Goal: Task Accomplishment & Management: Complete application form

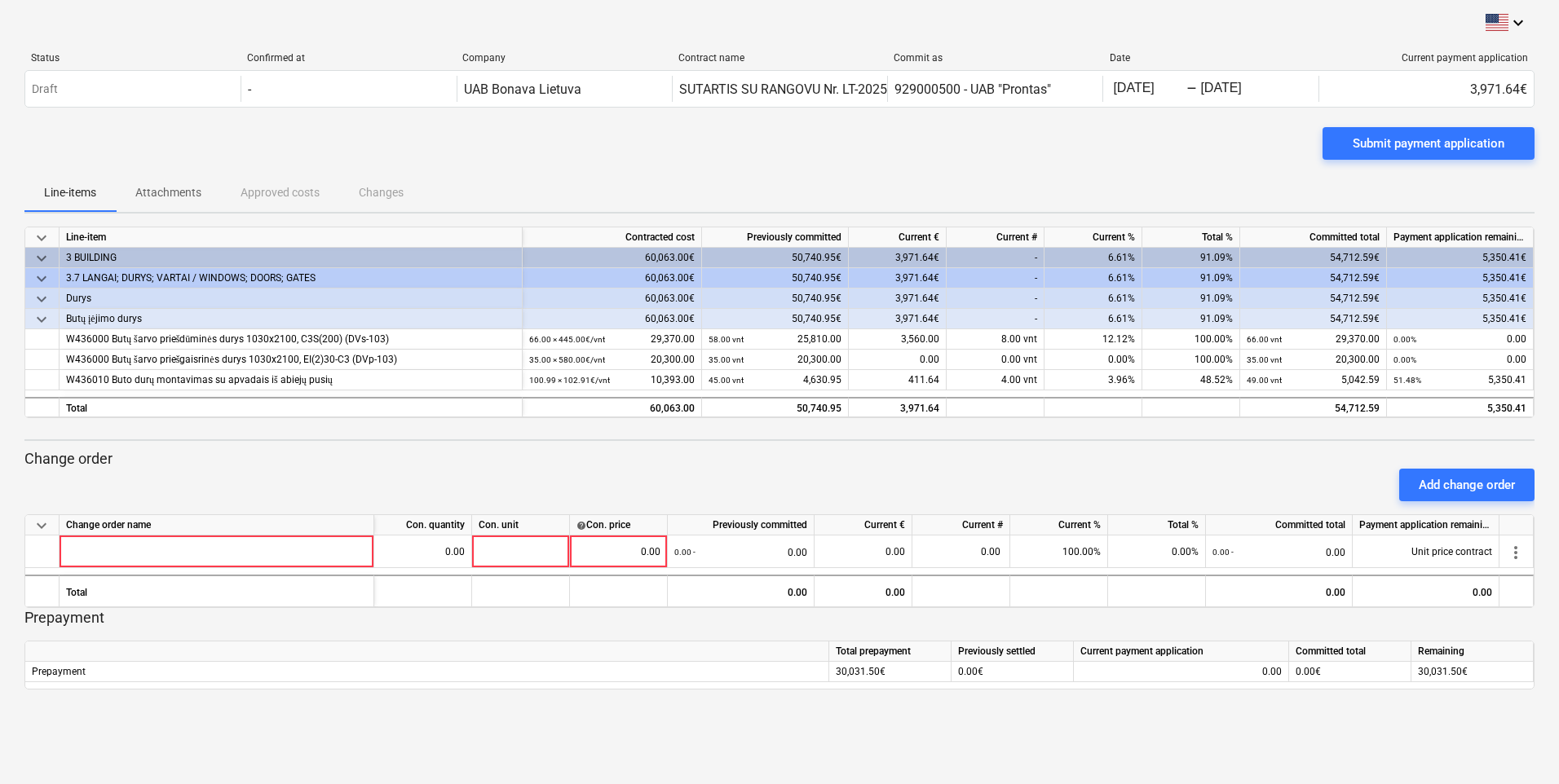
click at [1466, 187] on div "Line-items Attachments Approved costs Changes" at bounding box center [780, 192] width 1510 height 39
click at [1129, 169] on div "Submit payment application" at bounding box center [780, 150] width 1510 height 46
click at [885, 148] on div "Submit payment application" at bounding box center [780, 150] width 1510 height 46
click at [1068, 143] on div "Submit payment application" at bounding box center [780, 150] width 1510 height 46
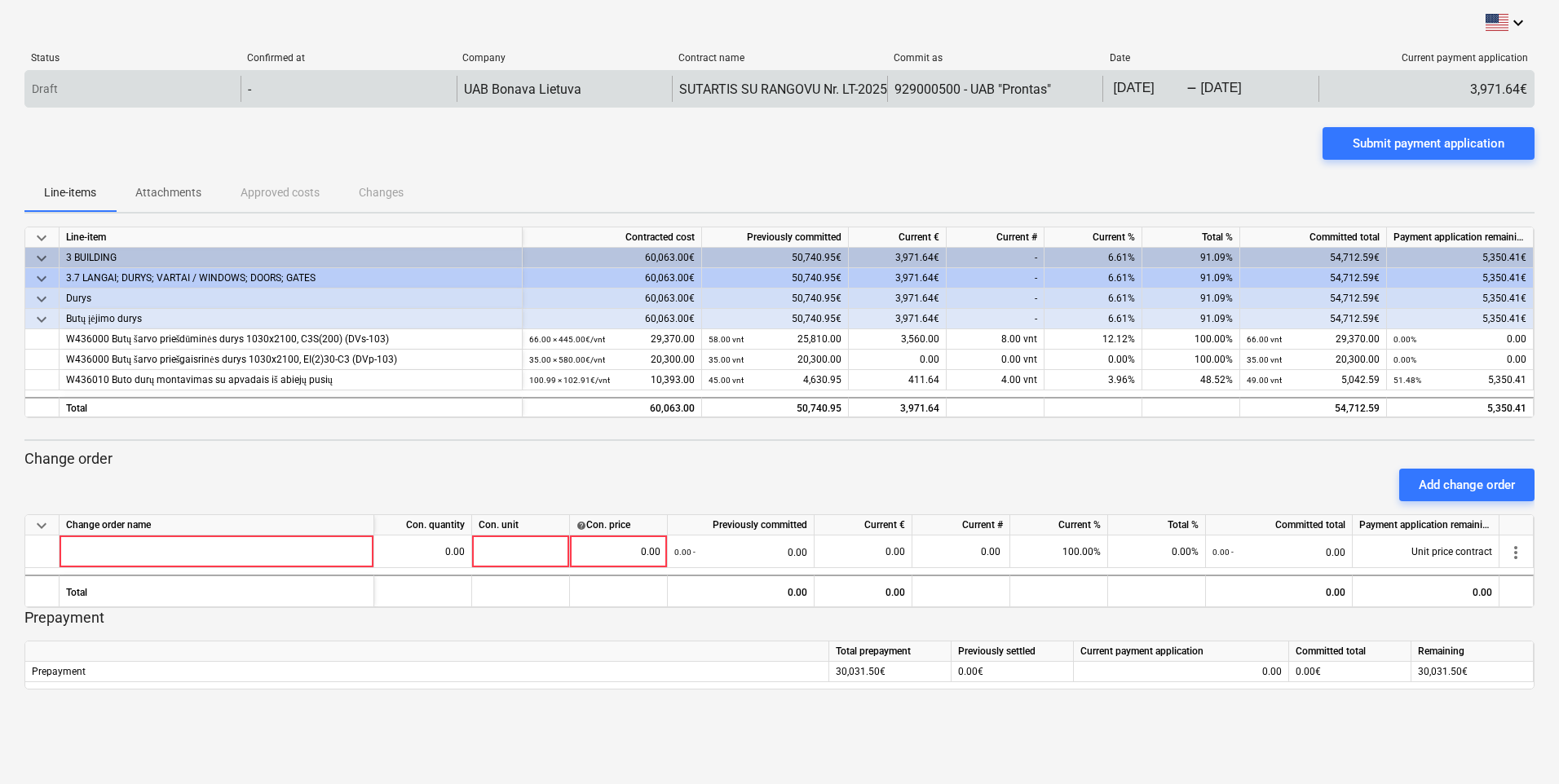
click at [1431, 98] on div "3,971.64€" at bounding box center [1426, 88] width 215 height 26
click at [1431, 91] on div "3,971.64€" at bounding box center [1426, 88] width 215 height 26
drag, startPoint x: 1431, startPoint y: 91, endPoint x: 1388, endPoint y: 96, distance: 43.3
click at [1388, 96] on div "3,971.64€" at bounding box center [1426, 88] width 215 height 26
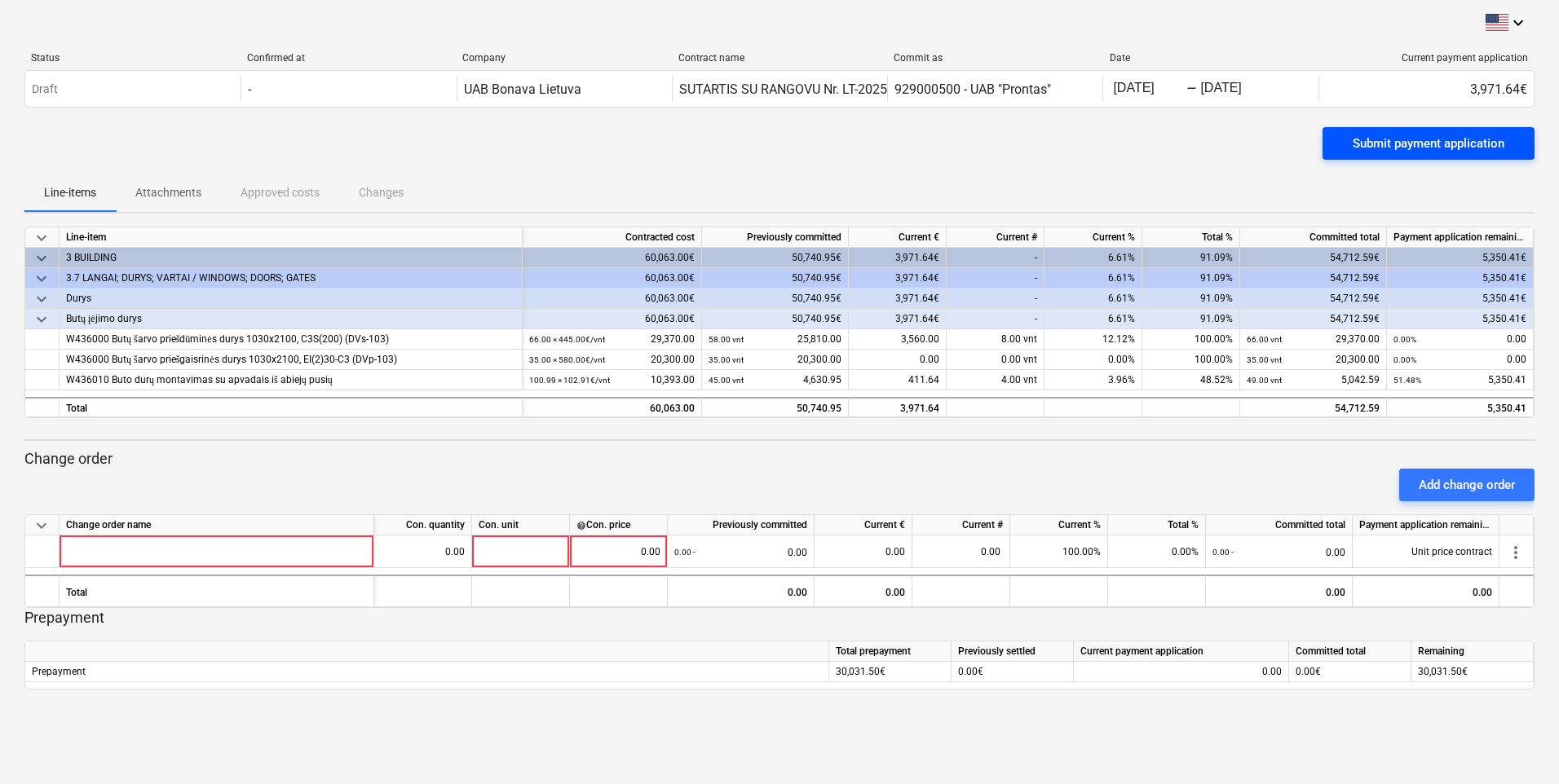
click at [1480, 141] on div "Submit payment application" at bounding box center [1429, 143] width 152 height 21
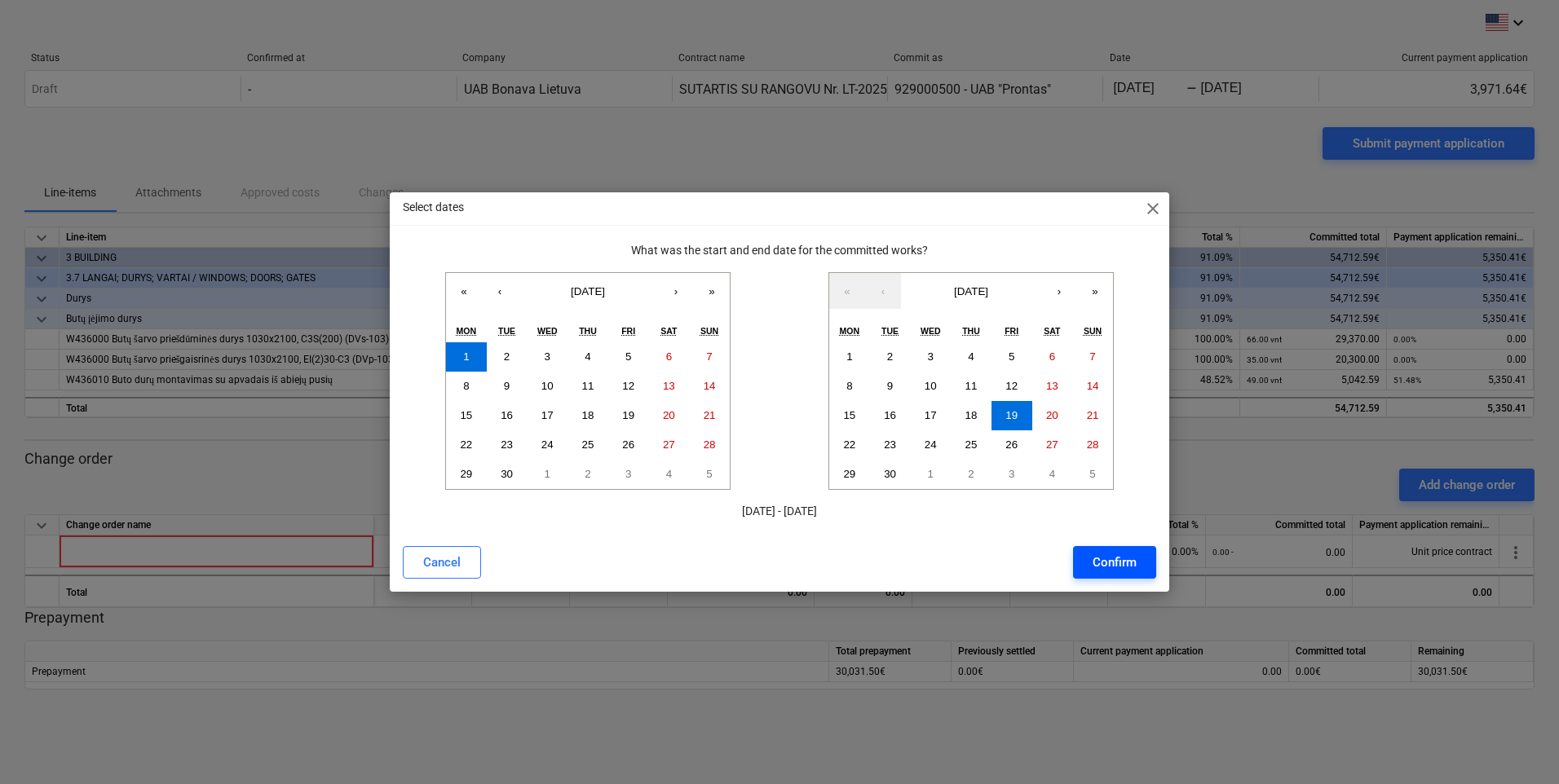
click at [1142, 560] on button "Confirm" at bounding box center [1114, 563] width 83 height 32
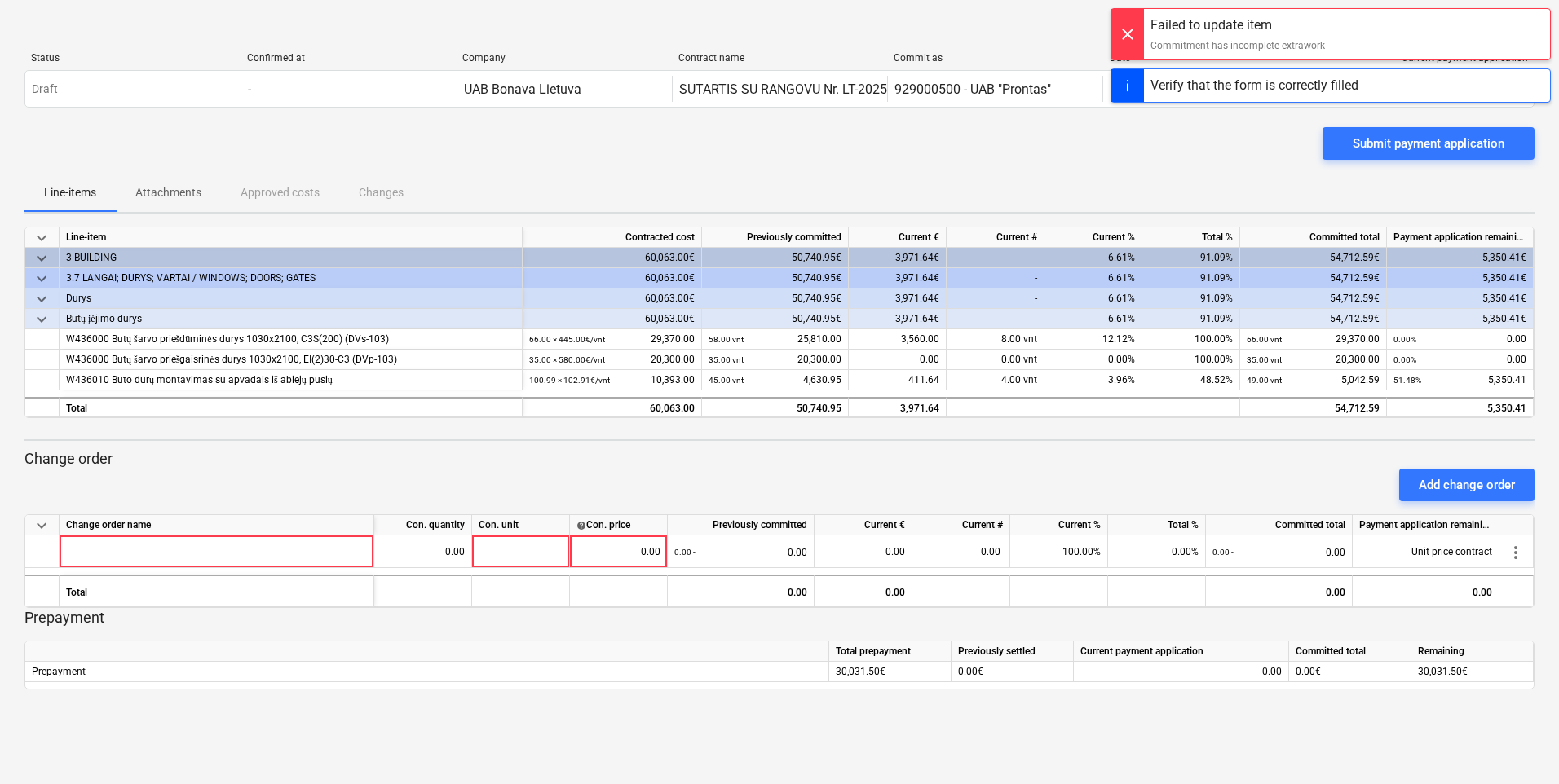
click at [633, 198] on div "Line-items Attachments Approved costs Changes" at bounding box center [780, 192] width 1510 height 39
drag, startPoint x: 366, startPoint y: 476, endPoint x: 452, endPoint y: 337, distance: 163.5
click at [371, 469] on div "Add change order" at bounding box center [780, 485] width 1523 height 46
drag, startPoint x: 782, startPoint y: 163, endPoint x: 1010, endPoint y: 69, distance: 246.6
click at [797, 147] on div "Submit payment application" at bounding box center [780, 150] width 1510 height 46
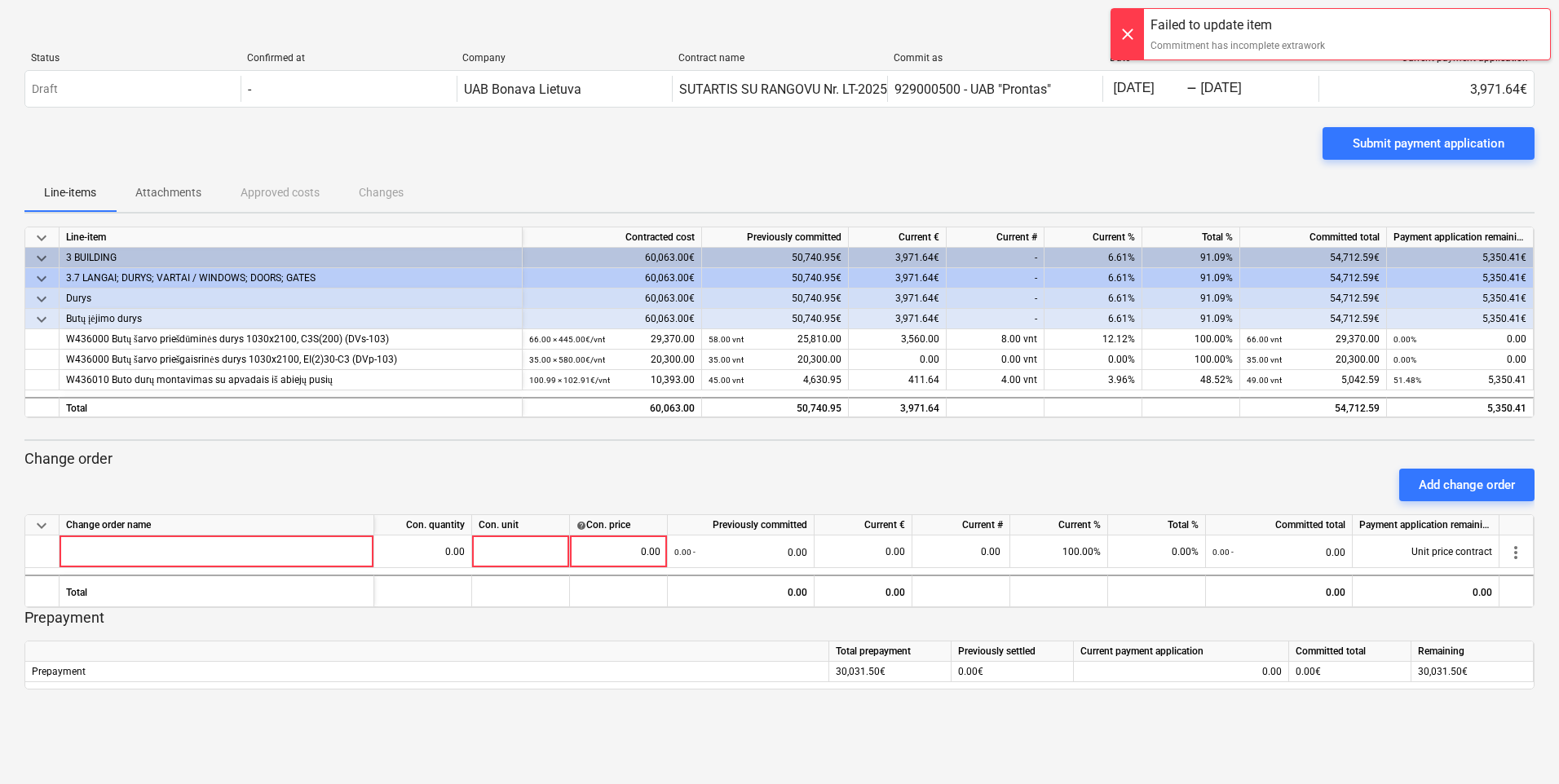
click at [1262, 176] on div "Line-items Attachments Approved costs Changes" at bounding box center [780, 192] width 1510 height 39
click at [1022, 179] on div "Line-items Attachments Approved costs Changes" at bounding box center [780, 192] width 1510 height 39
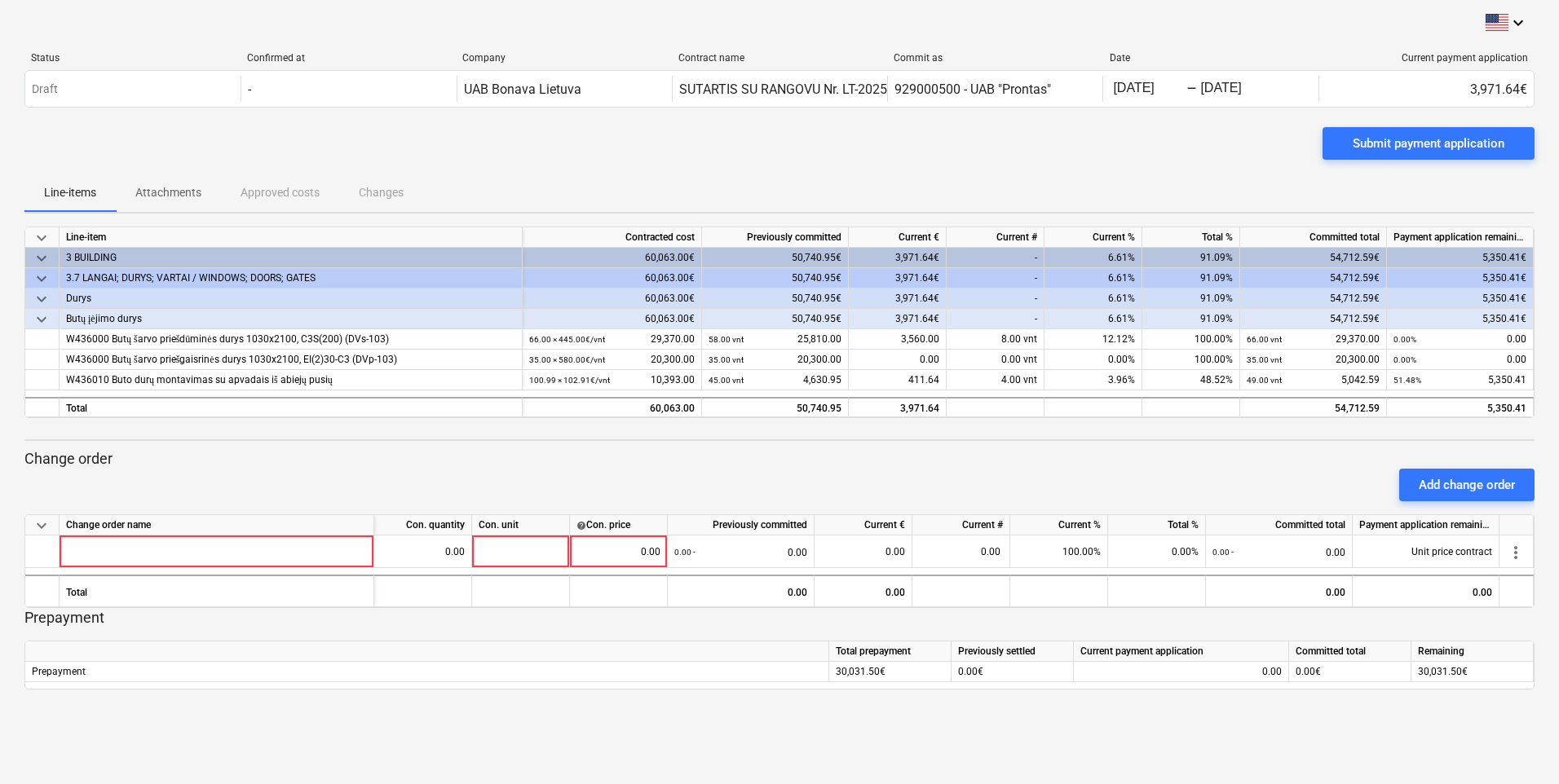
click at [1120, 215] on div "keyboard_arrow_down Status Confirmed at Company Contract name Commit as Date Cu…" at bounding box center [780, 352] width 1510 height 677
click at [1086, 176] on div "Line-items Attachments Approved costs Changes" at bounding box center [780, 192] width 1510 height 39
click at [1038, 145] on div "Submit payment application" at bounding box center [780, 150] width 1510 height 46
click at [870, 457] on p "Change order" at bounding box center [780, 459] width 1510 height 20
click at [941, 444] on div "keyboard_arrow_down Line-item Contracted cost Previously committed Current € Cu…" at bounding box center [780, 457] width 1510 height 463
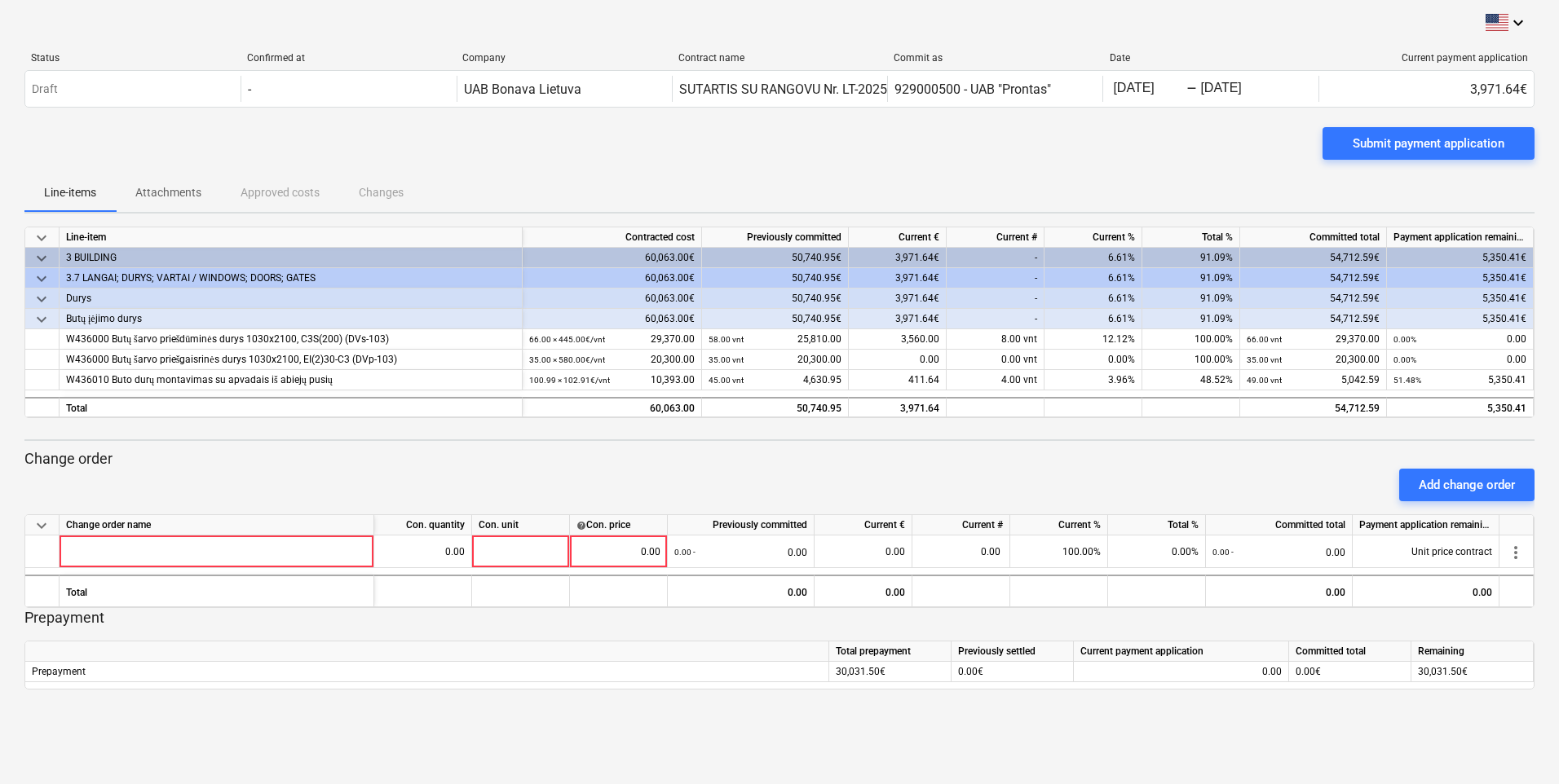
drag, startPoint x: 964, startPoint y: 195, endPoint x: 1275, endPoint y: 200, distance: 311.0
click at [965, 194] on div "Line-items Attachments Approved costs Changes" at bounding box center [780, 192] width 1510 height 39
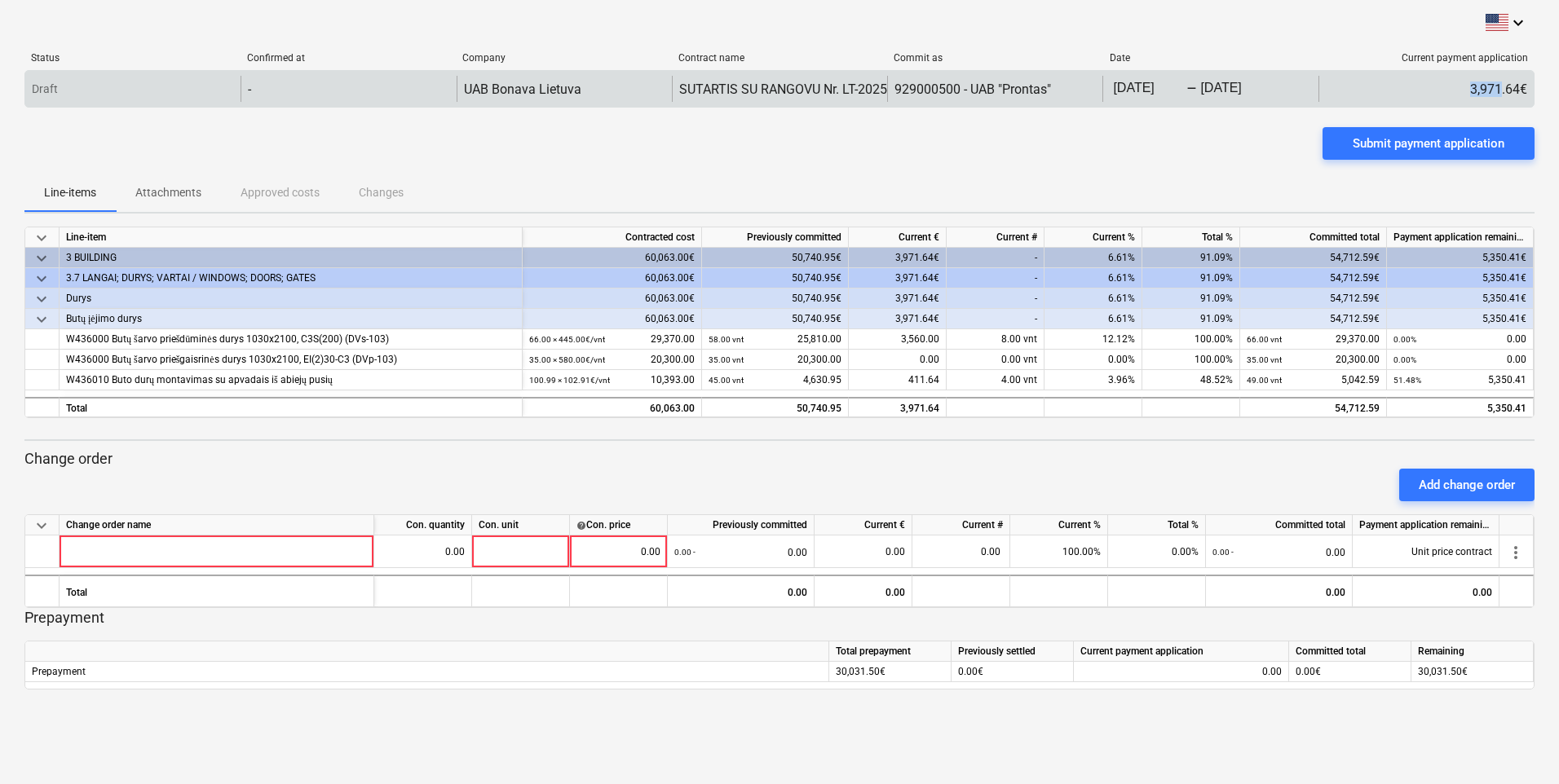
drag, startPoint x: 1469, startPoint y: 92, endPoint x: 1501, endPoint y: 83, distance: 33.2
click at [1501, 83] on div "3,971.64€" at bounding box center [1426, 88] width 215 height 26
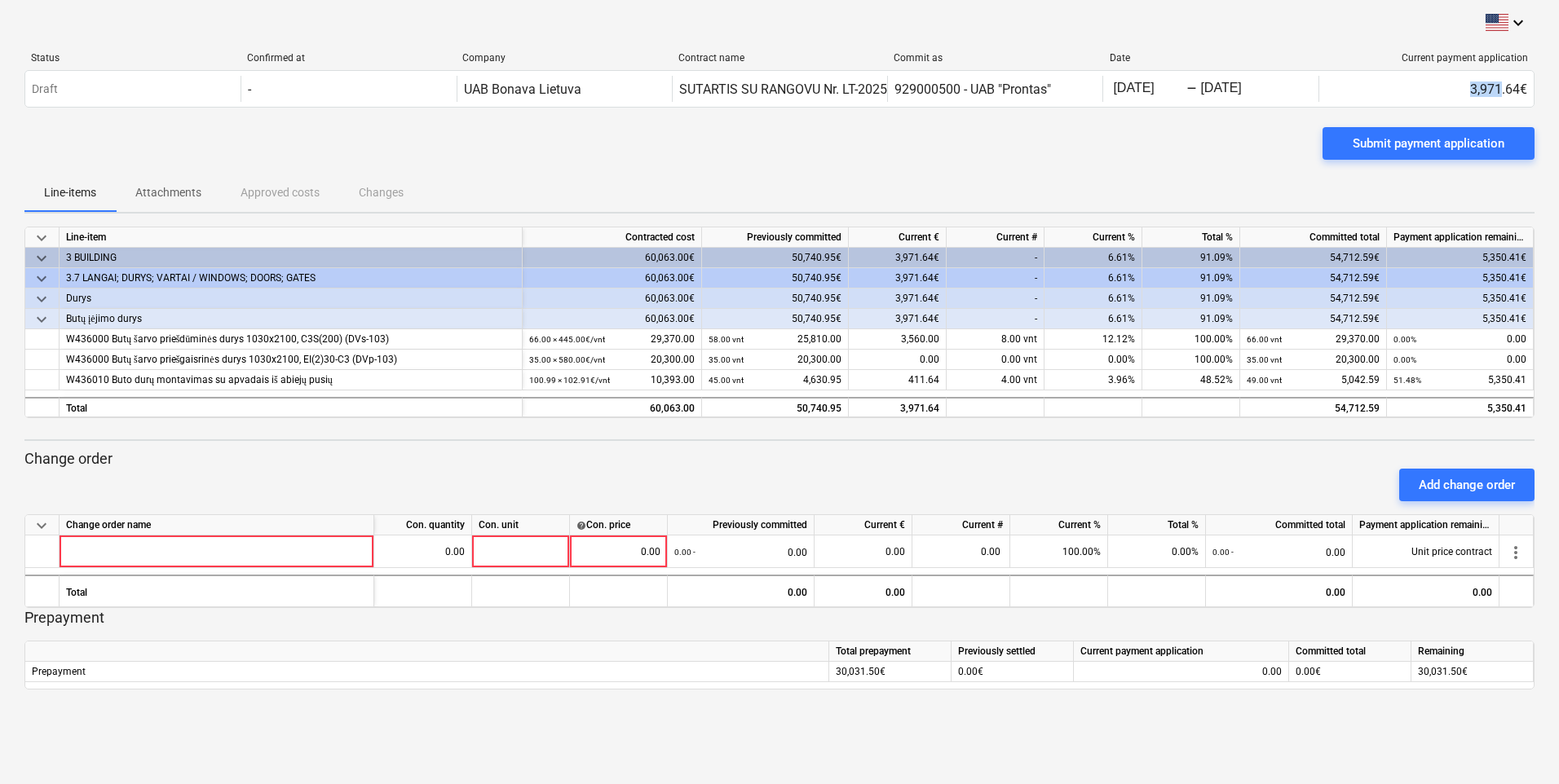
drag, startPoint x: 1501, startPoint y: 83, endPoint x: 1330, endPoint y: 66, distance: 171.8
click at [1330, 66] on div "Status Confirmed at Company Contract name Commit as Date Current payment applic…" at bounding box center [780, 61] width 1510 height 18
click at [1242, 211] on div "Line-items Attachments Approved costs Changes" at bounding box center [780, 192] width 1510 height 39
click at [1284, 415] on div "54,712.59" at bounding box center [1313, 407] width 146 height 20
click at [1299, 472] on div "Add change order" at bounding box center [780, 485] width 1523 height 46
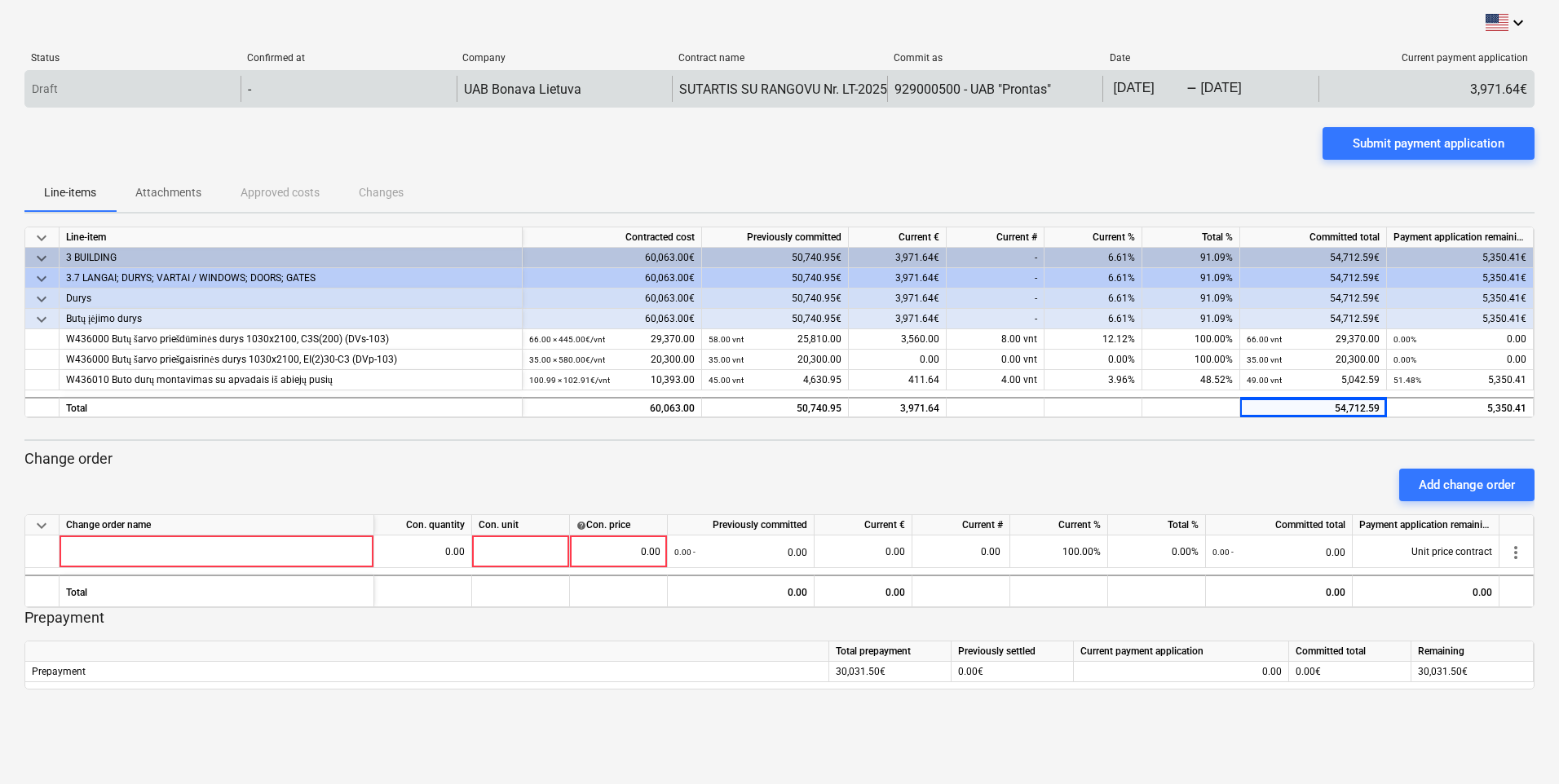
drag, startPoint x: 1414, startPoint y: 90, endPoint x: 1427, endPoint y: 84, distance: 14.3
click at [1417, 87] on div "3,971.64€" at bounding box center [1426, 88] width 215 height 26
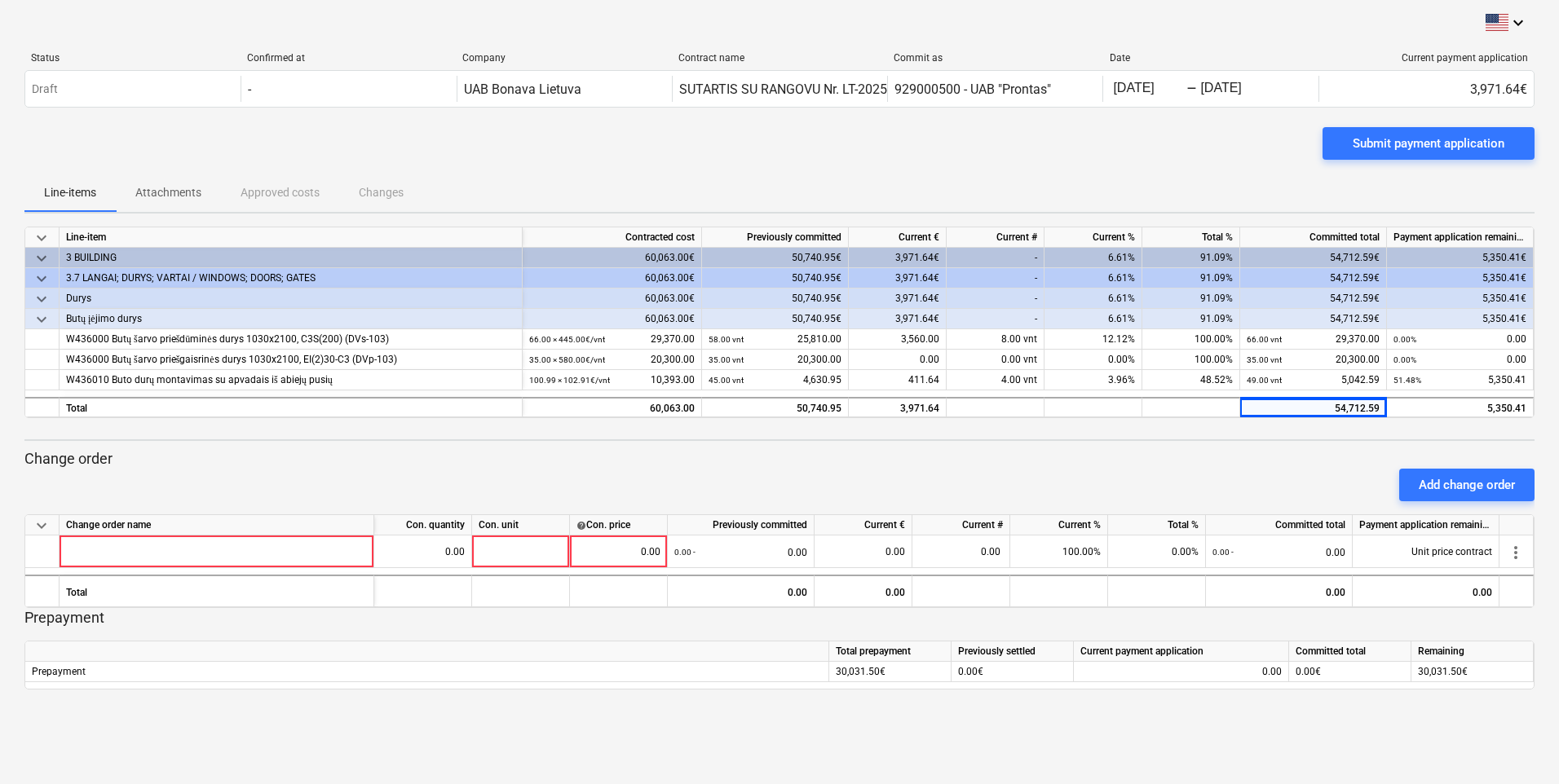
click at [1200, 478] on div "Add change order" at bounding box center [780, 485] width 1523 height 46
click at [0, 233] on html "keyboard_arrow_down Status Confirmed at Company Contract name Commit as Date Cu…" at bounding box center [780, 392] width 1559 height 784
drag, startPoint x: 9, startPoint y: 186, endPoint x: 11, endPoint y: 150, distance: 36.1
click at [9, 186] on div "keyboard_arrow_down Status Confirmed at Company Contract name Commit as Date Cu…" at bounding box center [780, 392] width 1559 height 784
click at [11, 145] on div "keyboard_arrow_down Status Confirmed at Company Contract name Commit as Date Cu…" at bounding box center [780, 392] width 1559 height 784
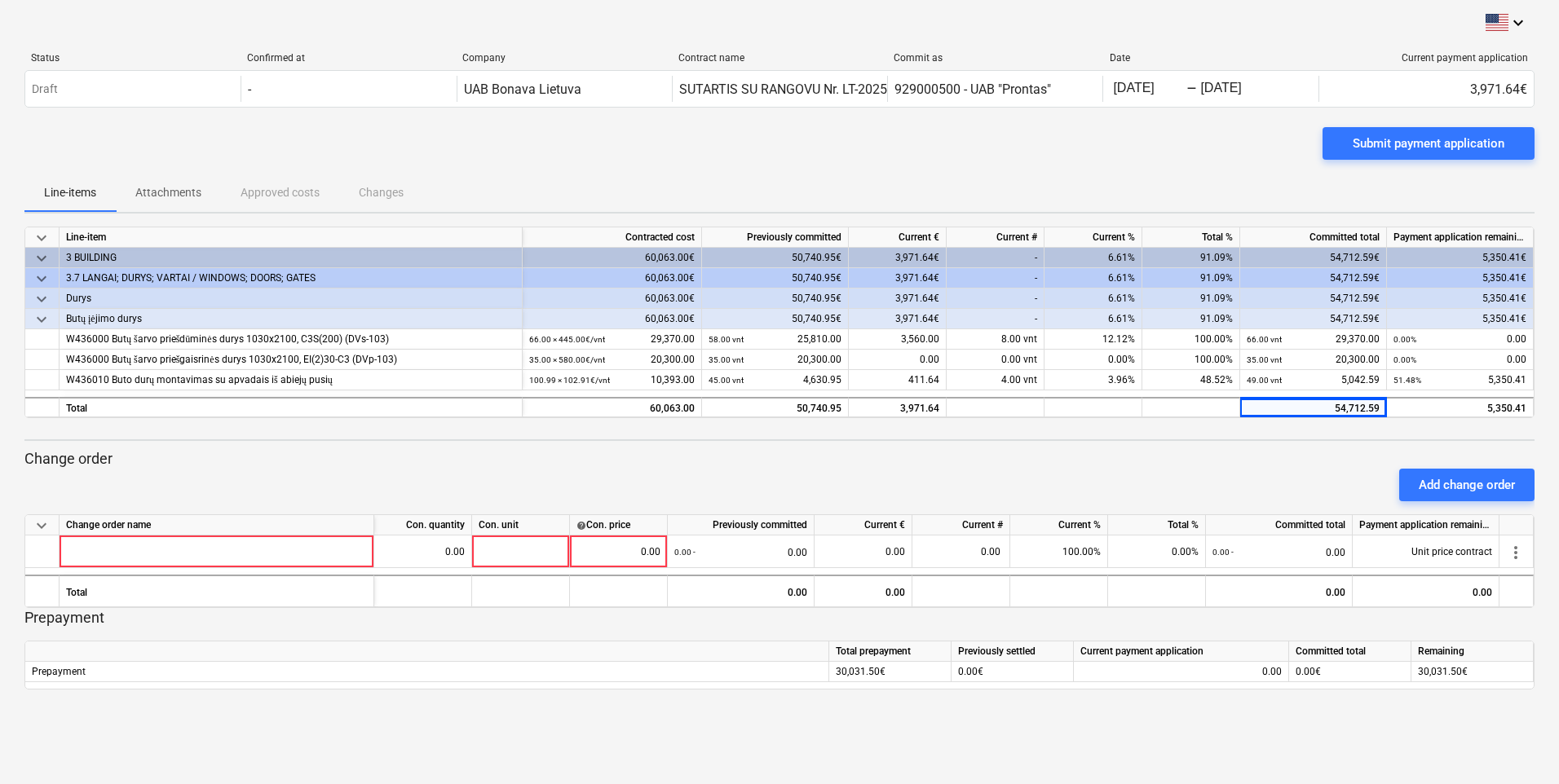
click at [1040, 9] on div "keyboard_arrow_down Status Confirmed at Company Contract name Commit as Date Cu…" at bounding box center [780, 392] width 1559 height 784
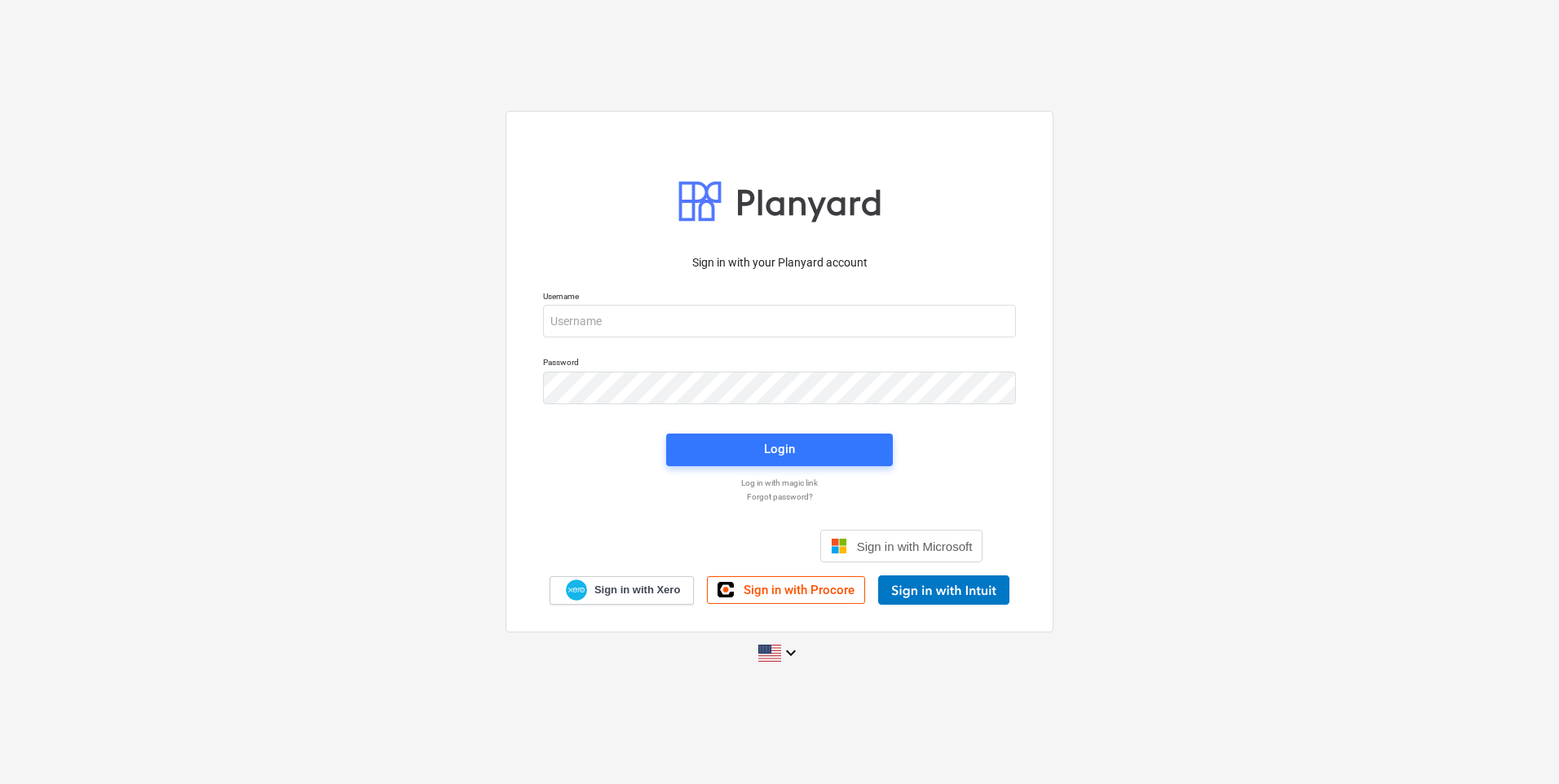
click at [1343, 228] on div "Sign in with your Planyard account Username Password Login Log in with magic li…" at bounding box center [780, 392] width 1559 height 588
